Goal: Transaction & Acquisition: Subscribe to service/newsletter

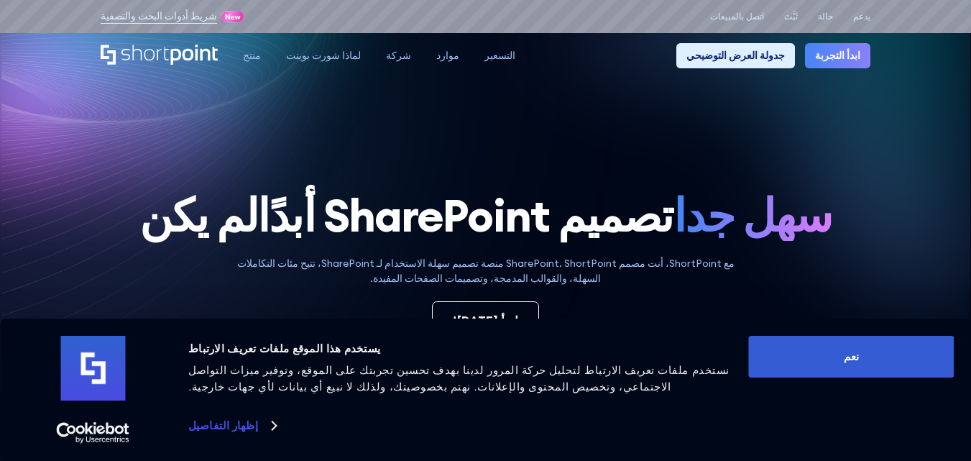
click at [822, 200] on h1 "لم يكن تصميم SharePoint أبدًا سهل جدا" at bounding box center [486, 191] width 770 height 100
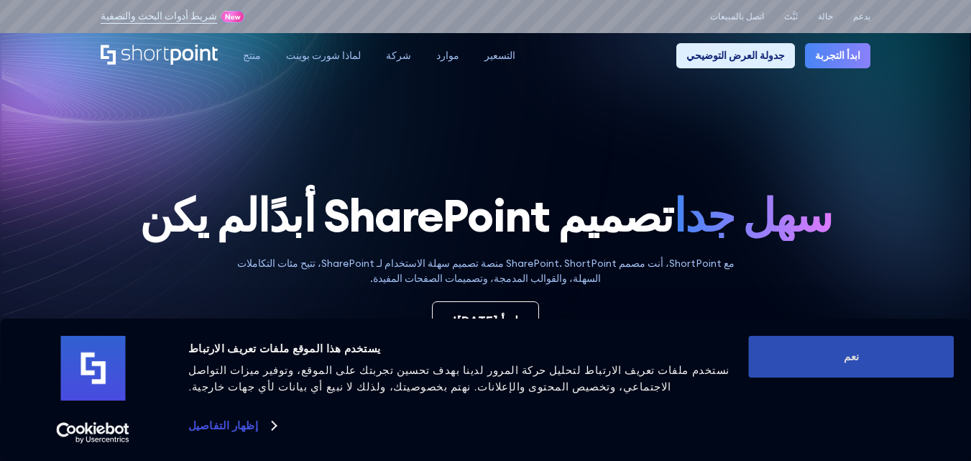
click at [862, 357] on button "نعم" at bounding box center [851, 357] width 206 height 42
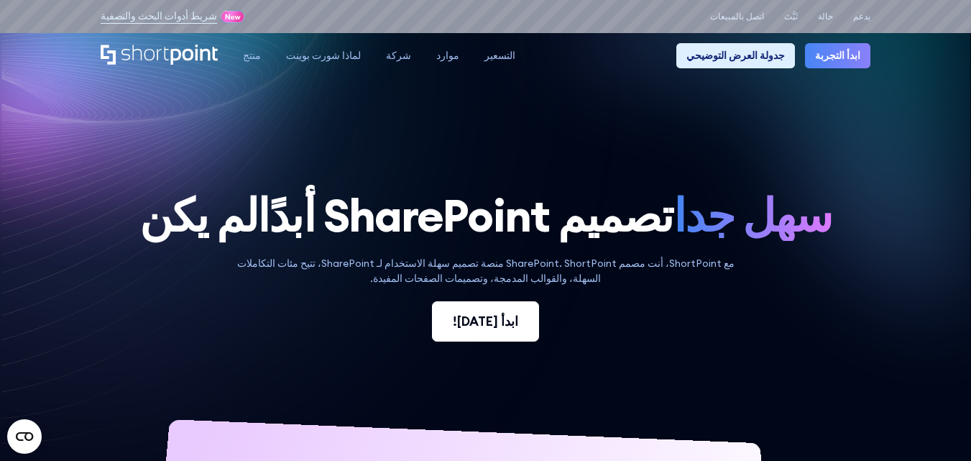
click at [494, 327] on font "ابدأ [DATE]!" at bounding box center [485, 321] width 65 height 17
